Goal: Information Seeking & Learning: Check status

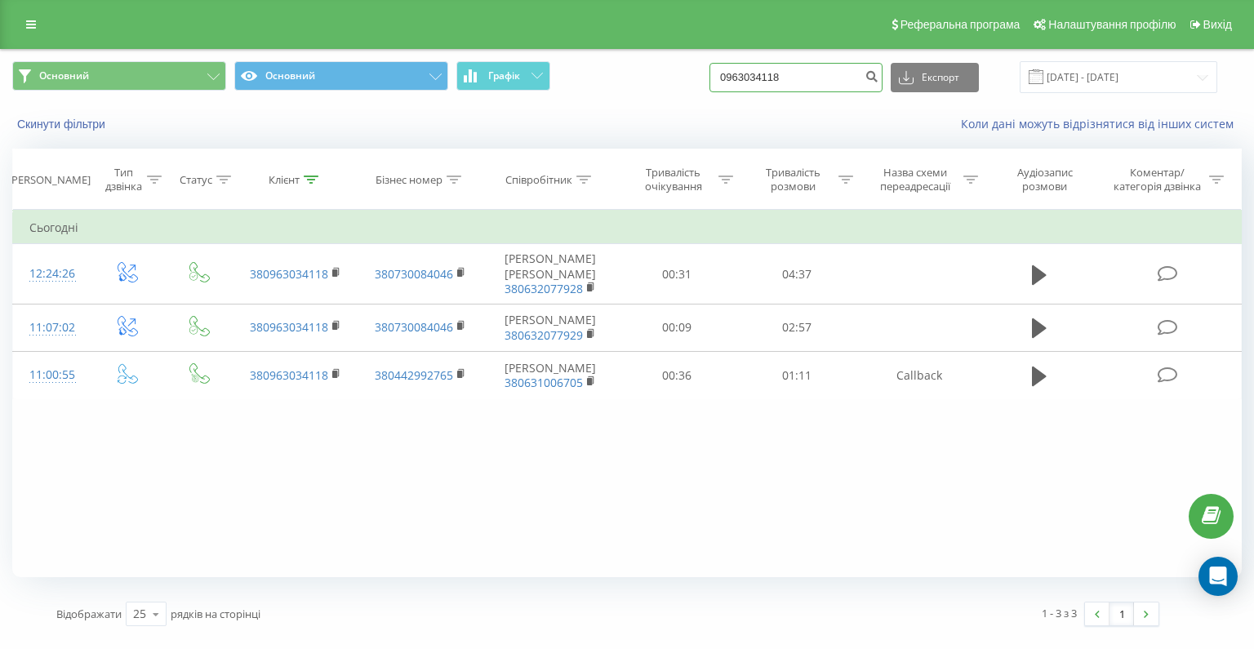
drag, startPoint x: 0, startPoint y: 0, endPoint x: 699, endPoint y: 92, distance: 704.8
click at [699, 92] on div "Основний Основний Графік 0963034118 Експорт .csv .xls .xlsx 21.05.2025 - 21.08.…" at bounding box center [626, 77] width 1229 height 32
drag, startPoint x: 824, startPoint y: 83, endPoint x: 731, endPoint y: 78, distance: 93.2
click at [731, 78] on div "Основний Основний Графік 0963034118 Експорт .csv .xls .xlsx 21.05.2025 - 21.08.…" at bounding box center [626, 77] width 1229 height 32
paste input "675667949"
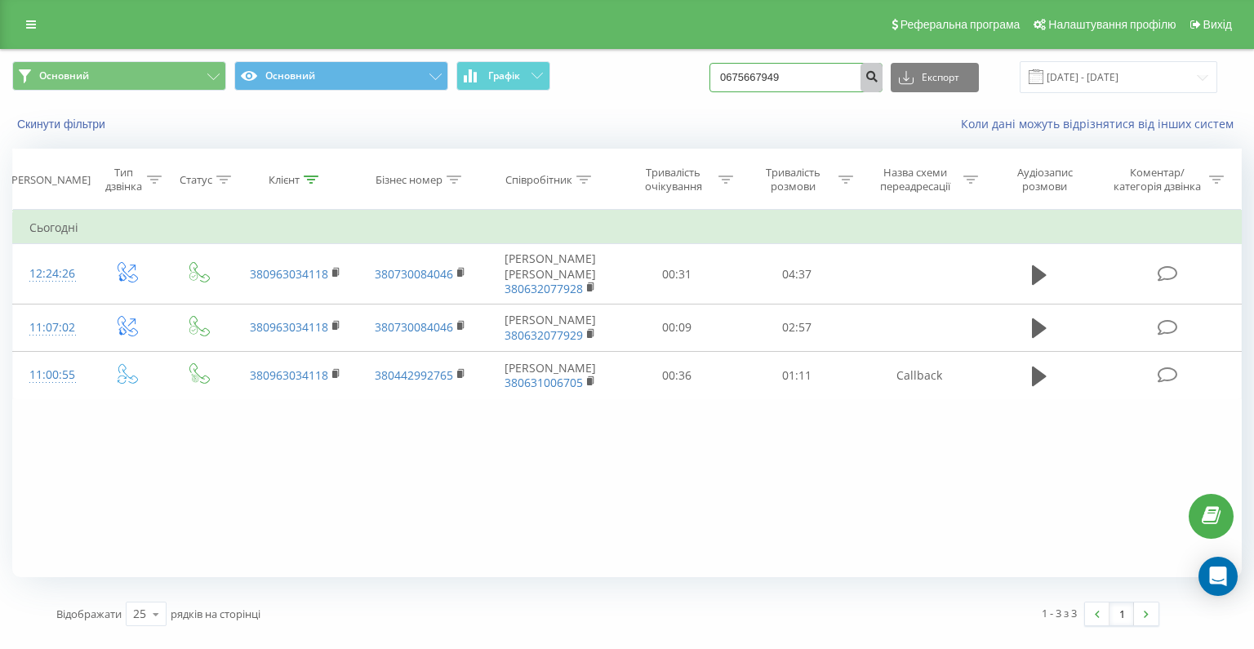
type input "0675667949"
click at [878, 77] on icon "submit" at bounding box center [871, 74] width 14 height 10
